Goal: Task Accomplishment & Management: Use online tool/utility

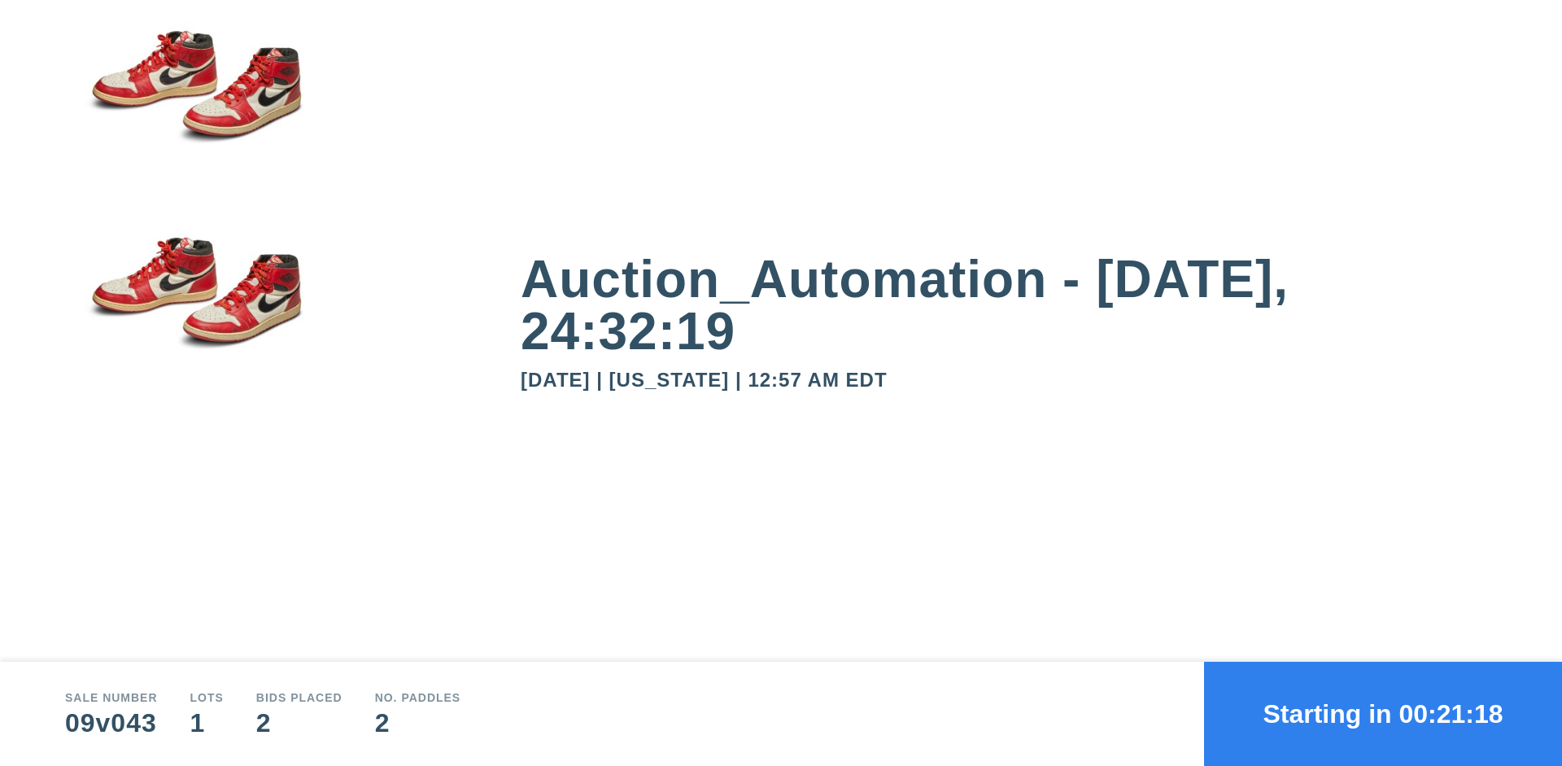
click at [1383, 713] on button "Starting in 00:21:18" at bounding box center [1383, 713] width 358 height 104
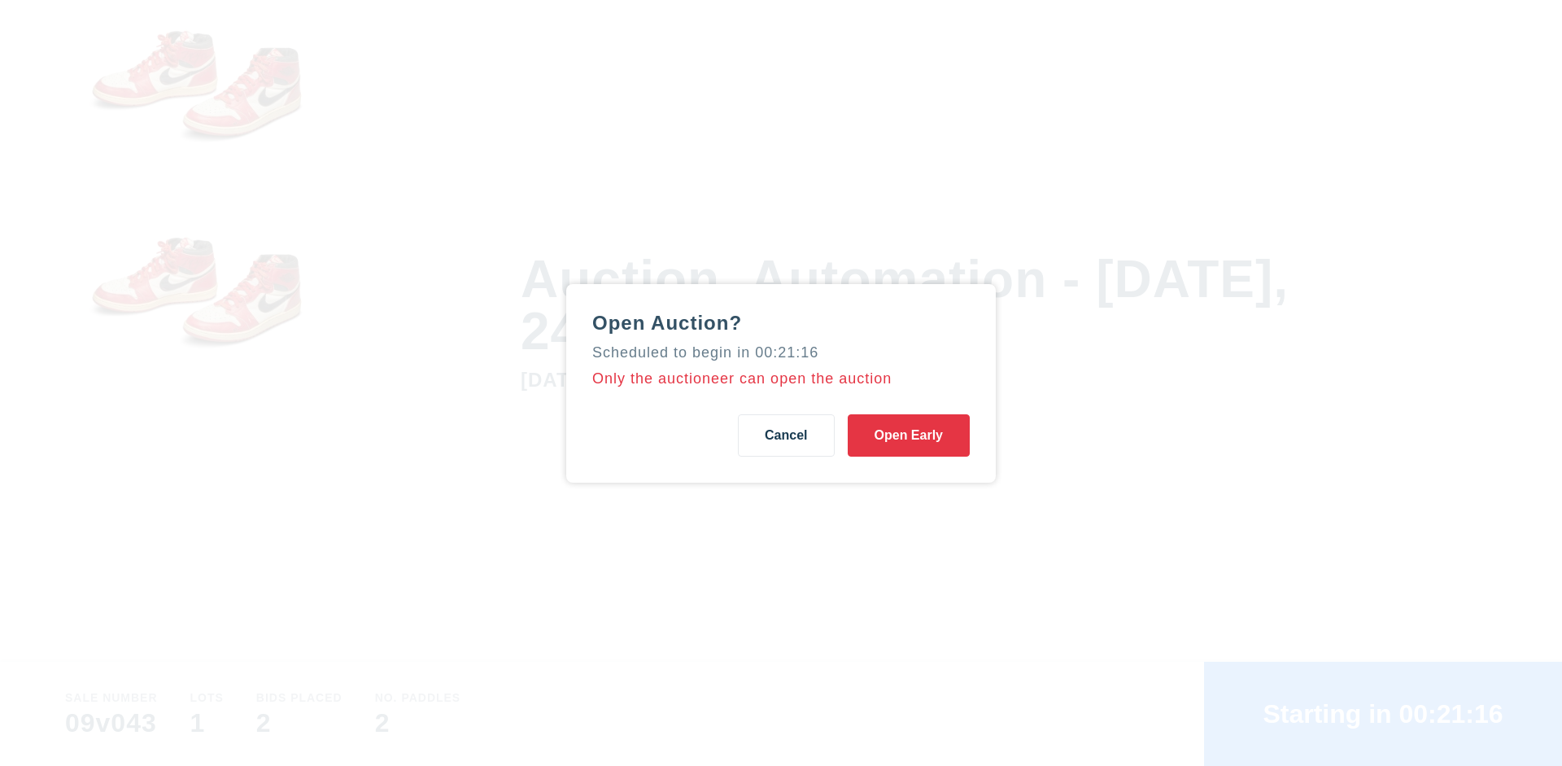
click at [909, 434] on button "Open Early" at bounding box center [909, 435] width 122 height 42
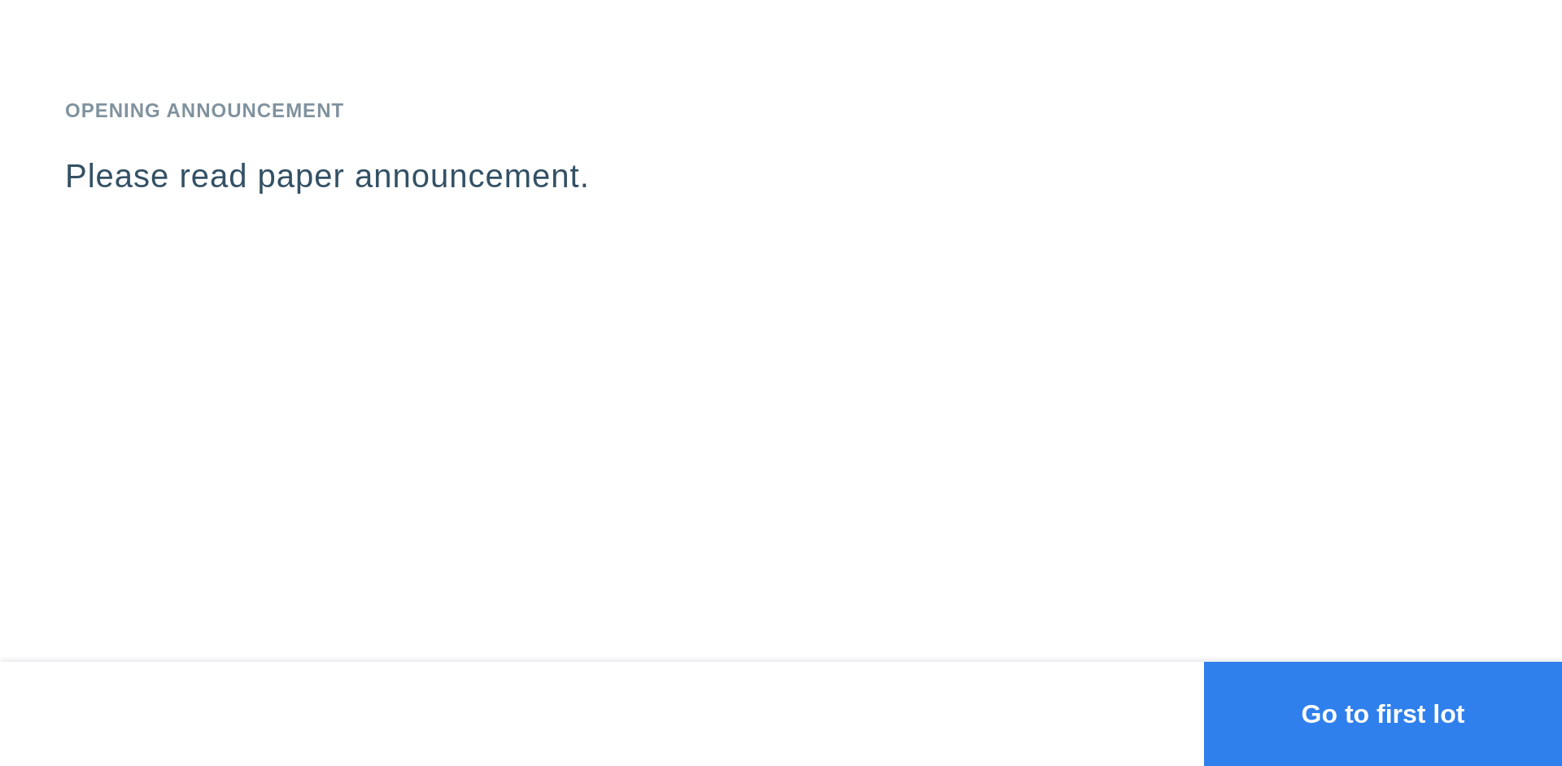
click at [1383, 713] on button "Go to first lot" at bounding box center [1383, 713] width 358 height 104
